Goal: Information Seeking & Learning: Check status

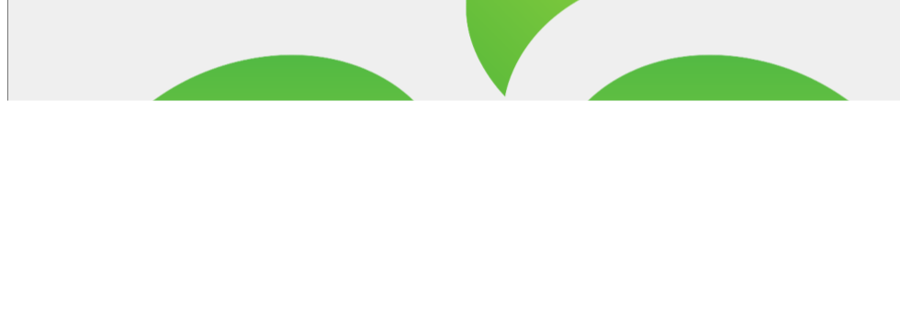
type input "Wa"
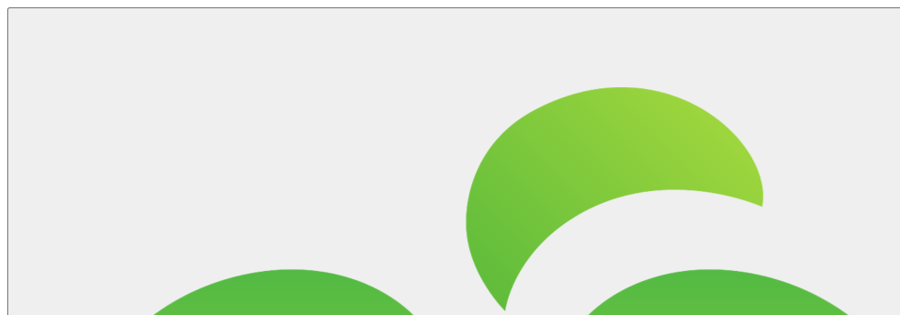
scroll to position [558, 0]
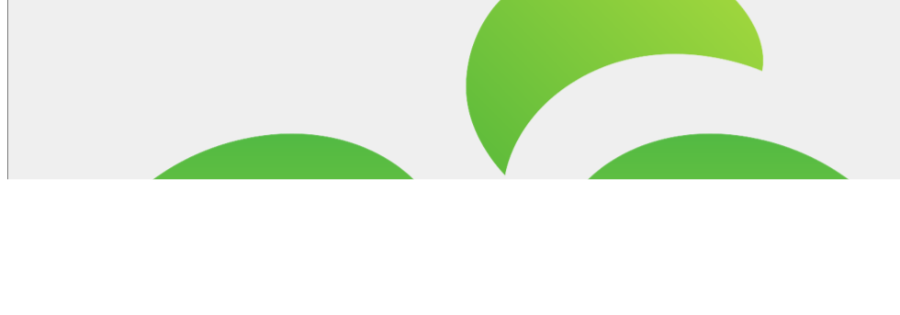
type input "Mandurah"
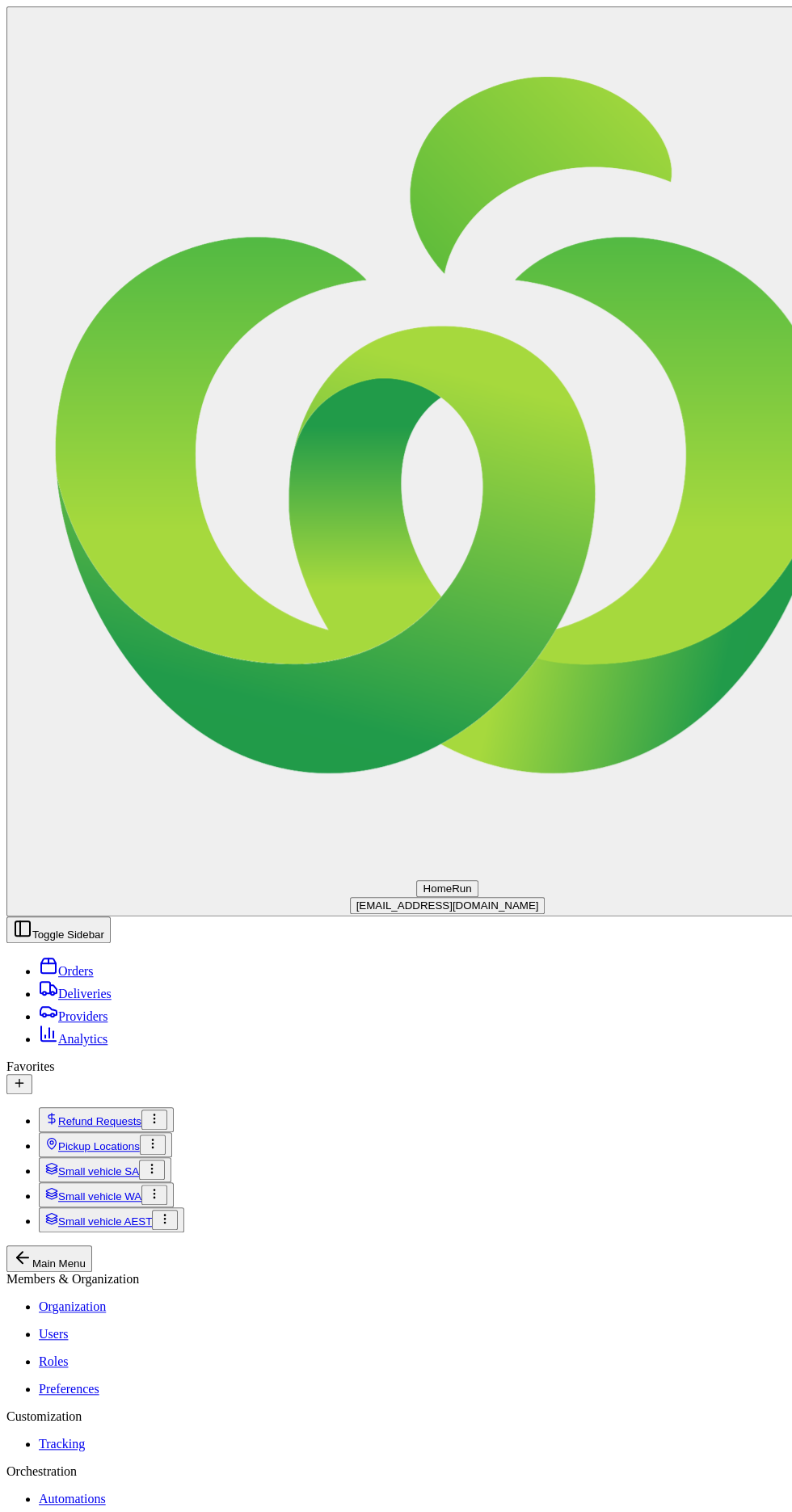
scroll to position [0, 55]
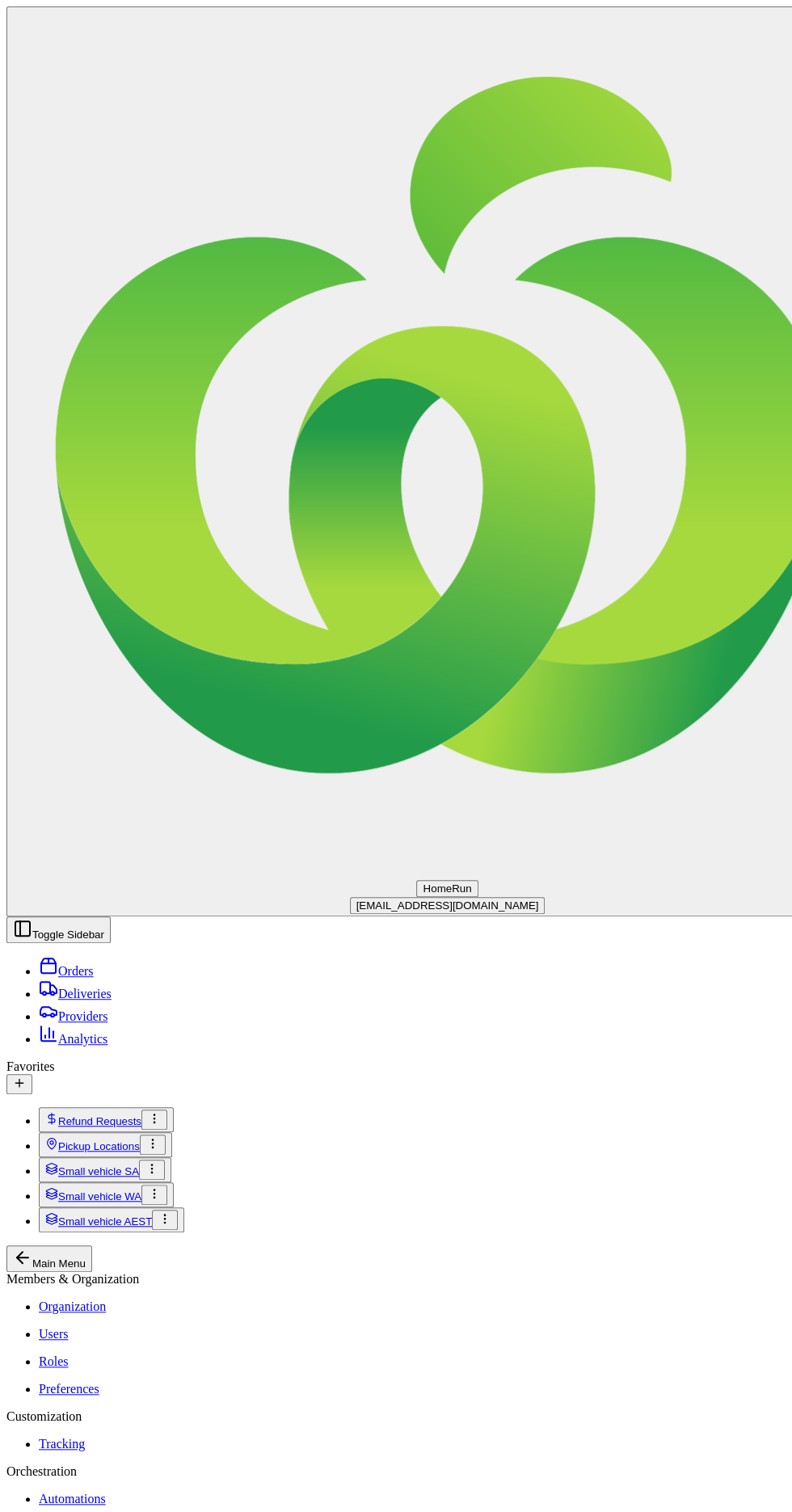
click at [111, 916] on button "Toggle Sidebar" at bounding box center [58, 929] width 104 height 26
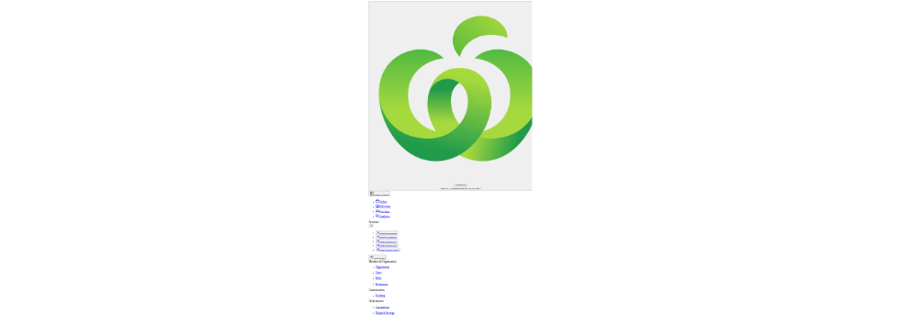
scroll to position [0, 0]
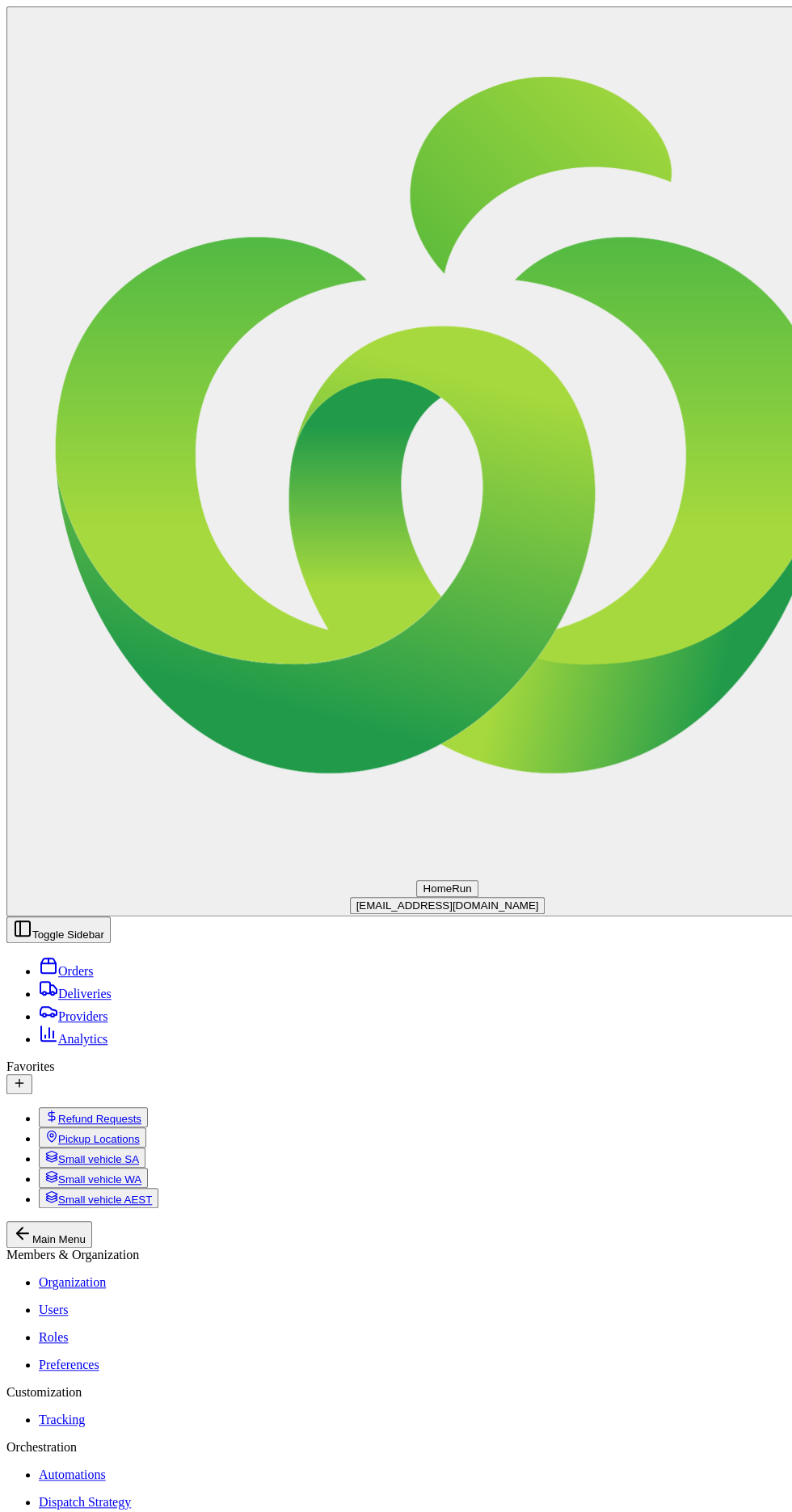
click at [31, 943] on div "Orders Deliveries Providers Analytics Favorites Refund Requests Pickup Location…" at bounding box center [395, 1083] width 779 height 278
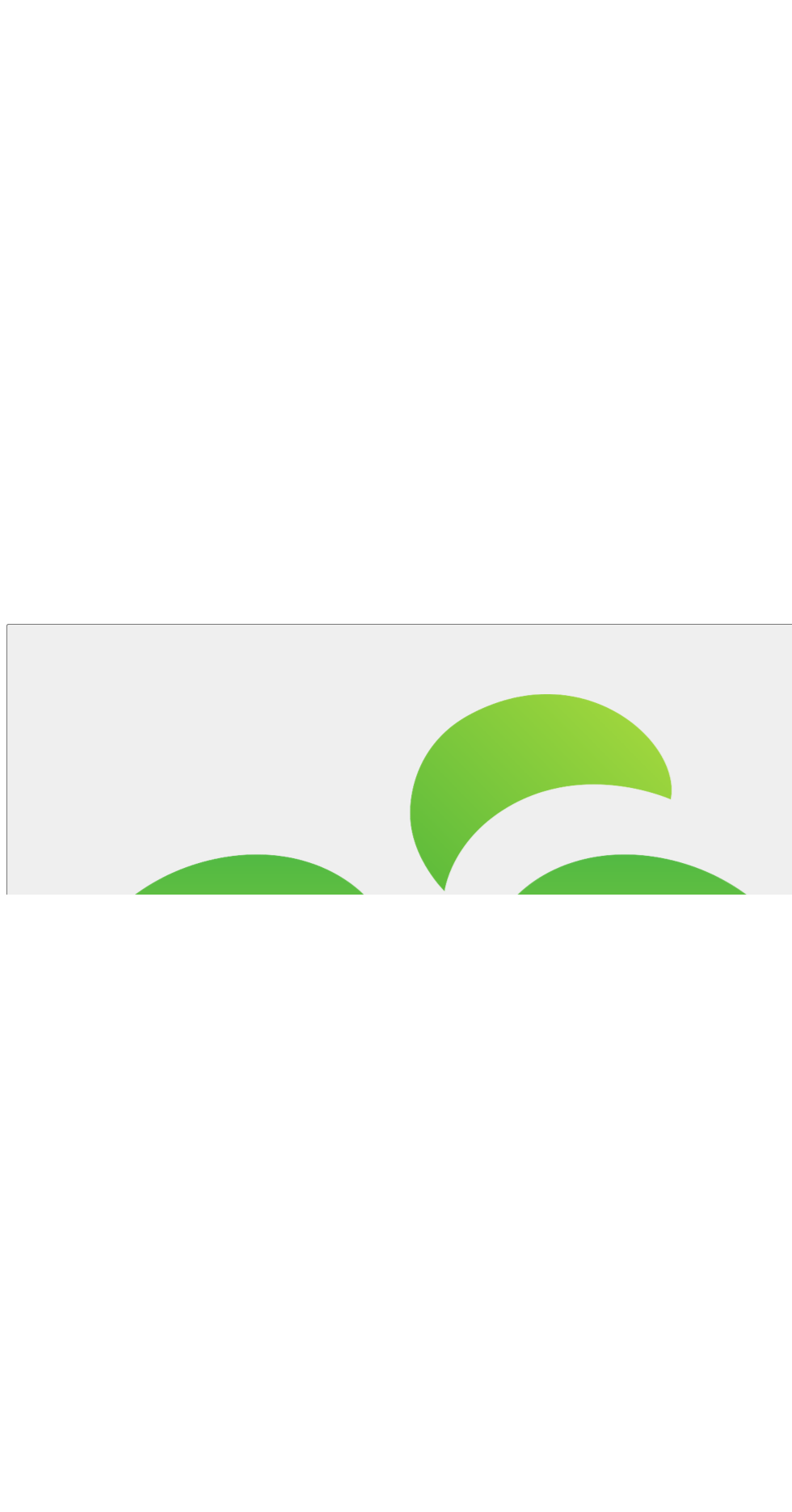
scroll to position [515, 0]
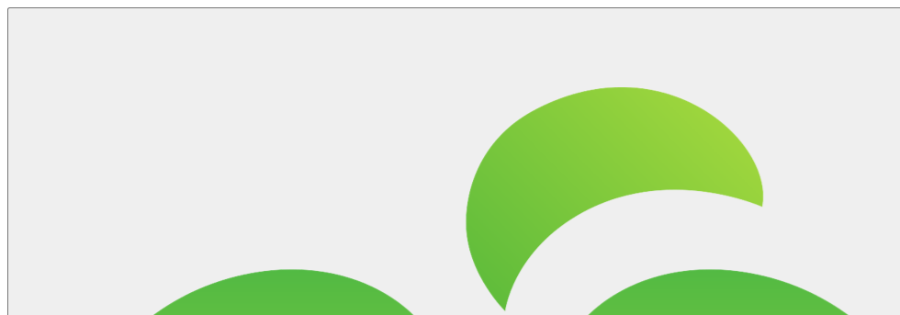
scroll to position [414, 0]
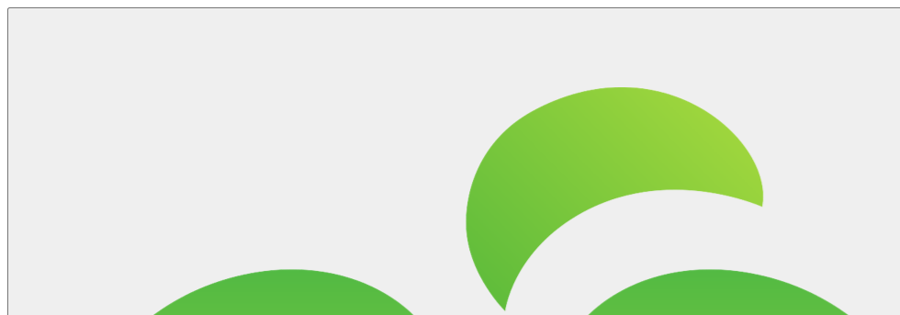
scroll to position [385, 0]
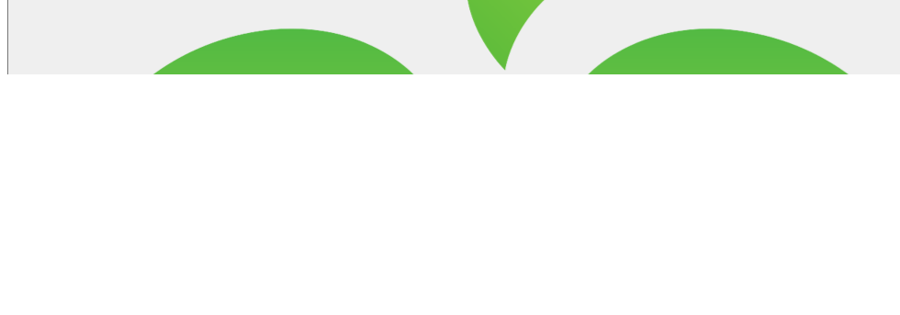
type input "Sing"
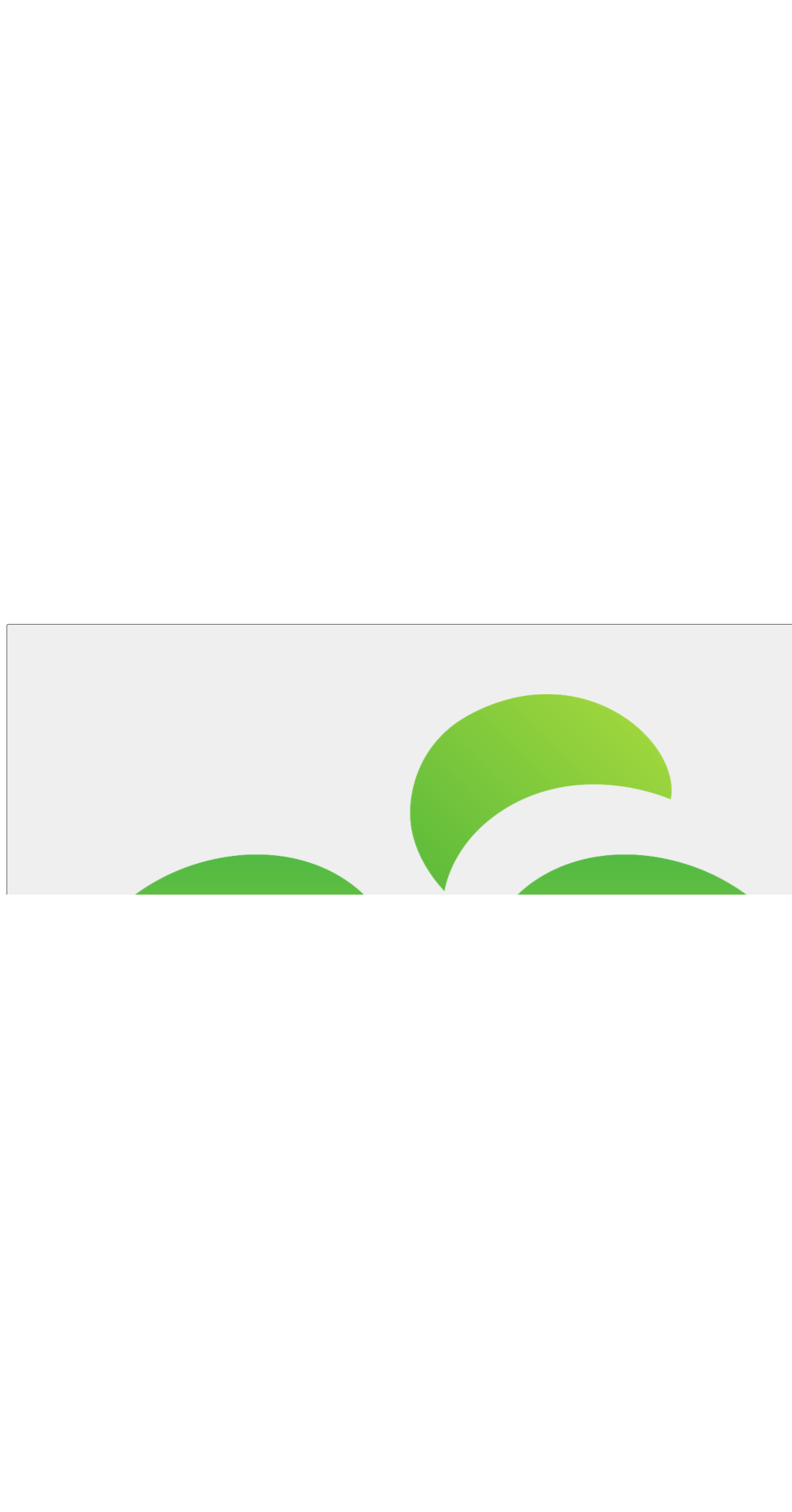
scroll to position [391, 0]
